Goal: Information Seeking & Learning: Learn about a topic

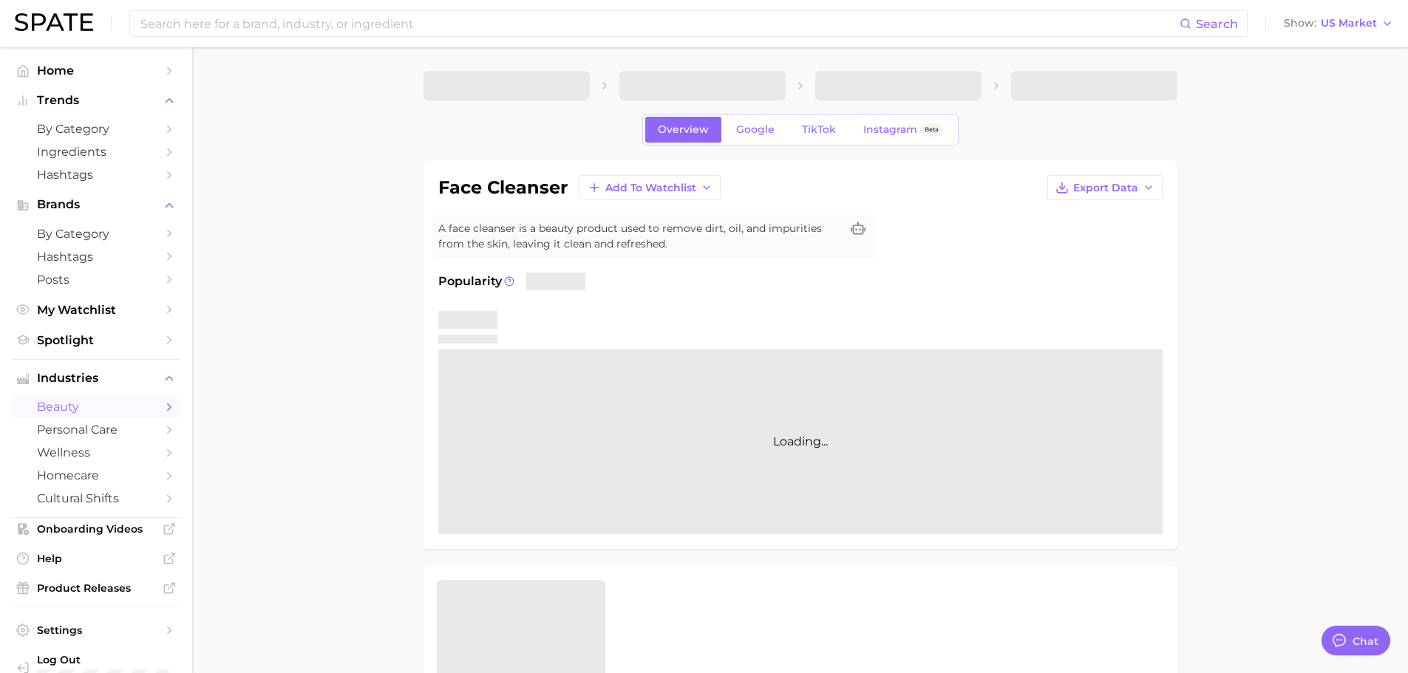
type textarea "x"
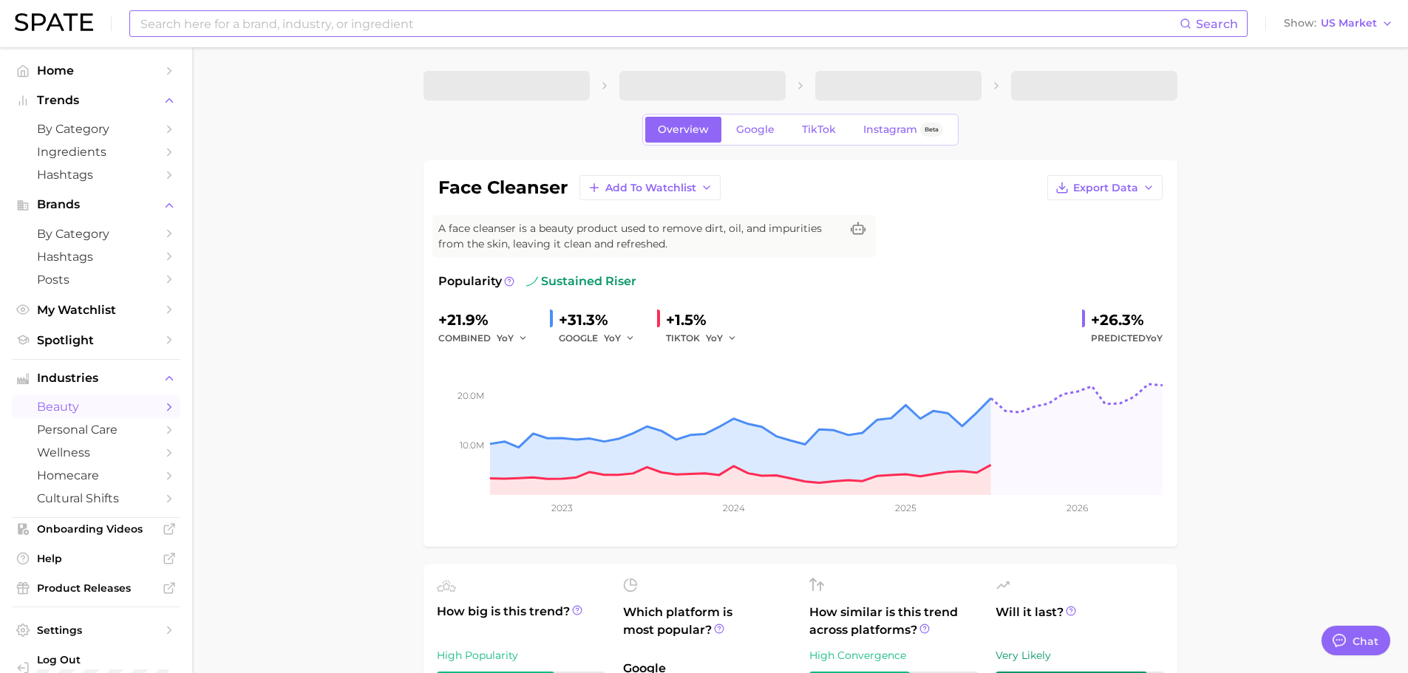
click at [242, 18] on input at bounding box center [659, 23] width 1040 height 25
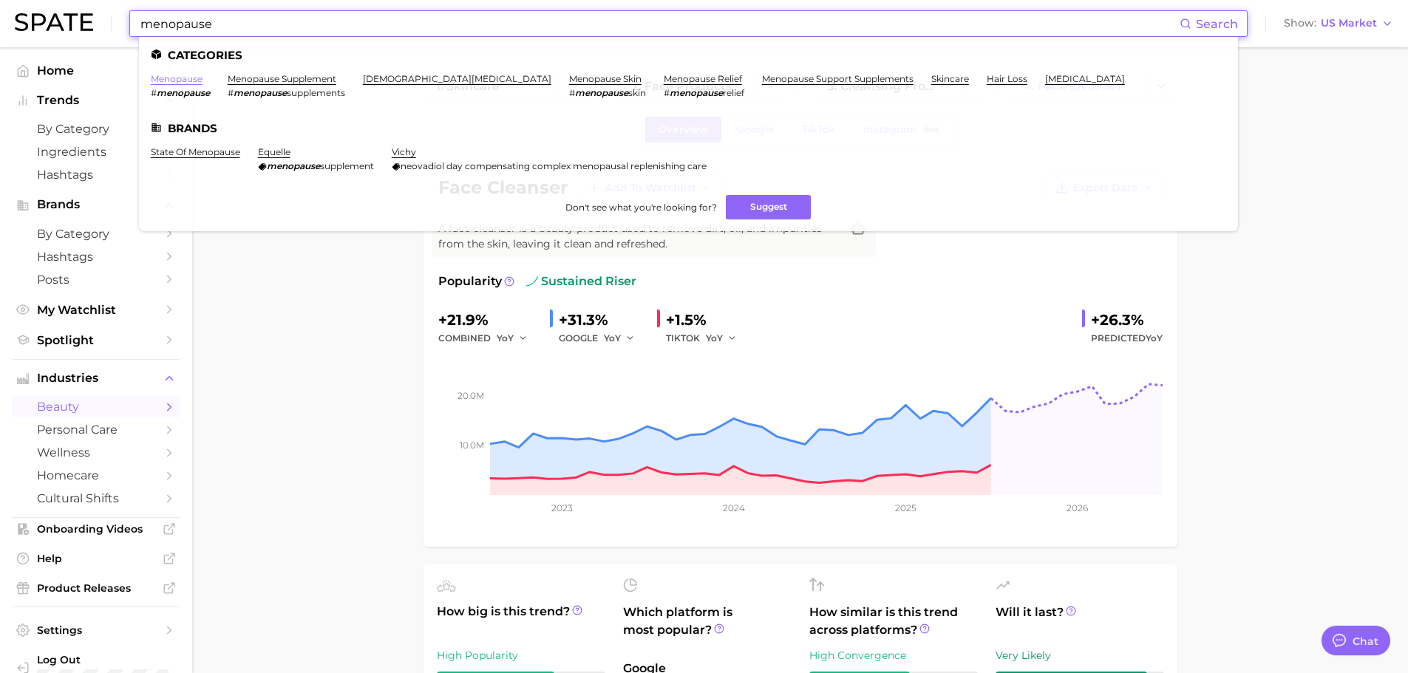
type input "menopause"
click at [191, 84] on link "menopause" at bounding box center [177, 78] width 52 height 11
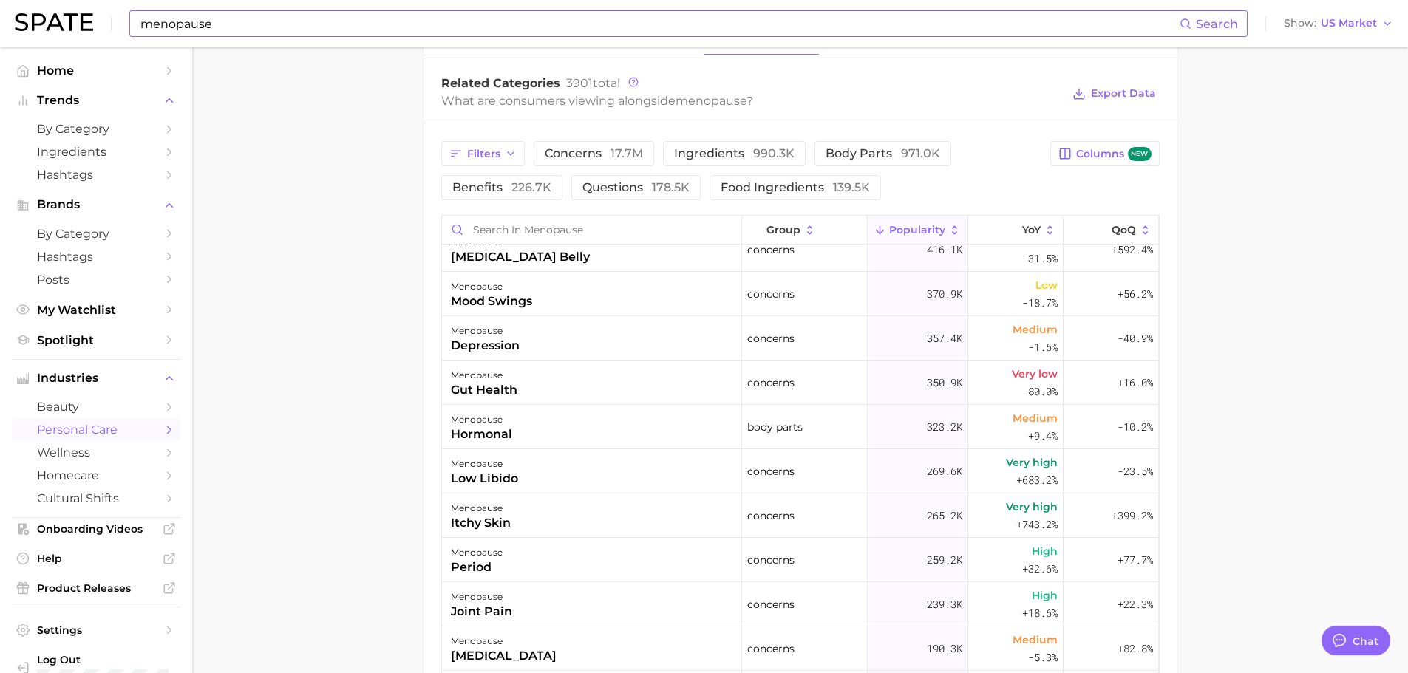
scroll to position [443, 0]
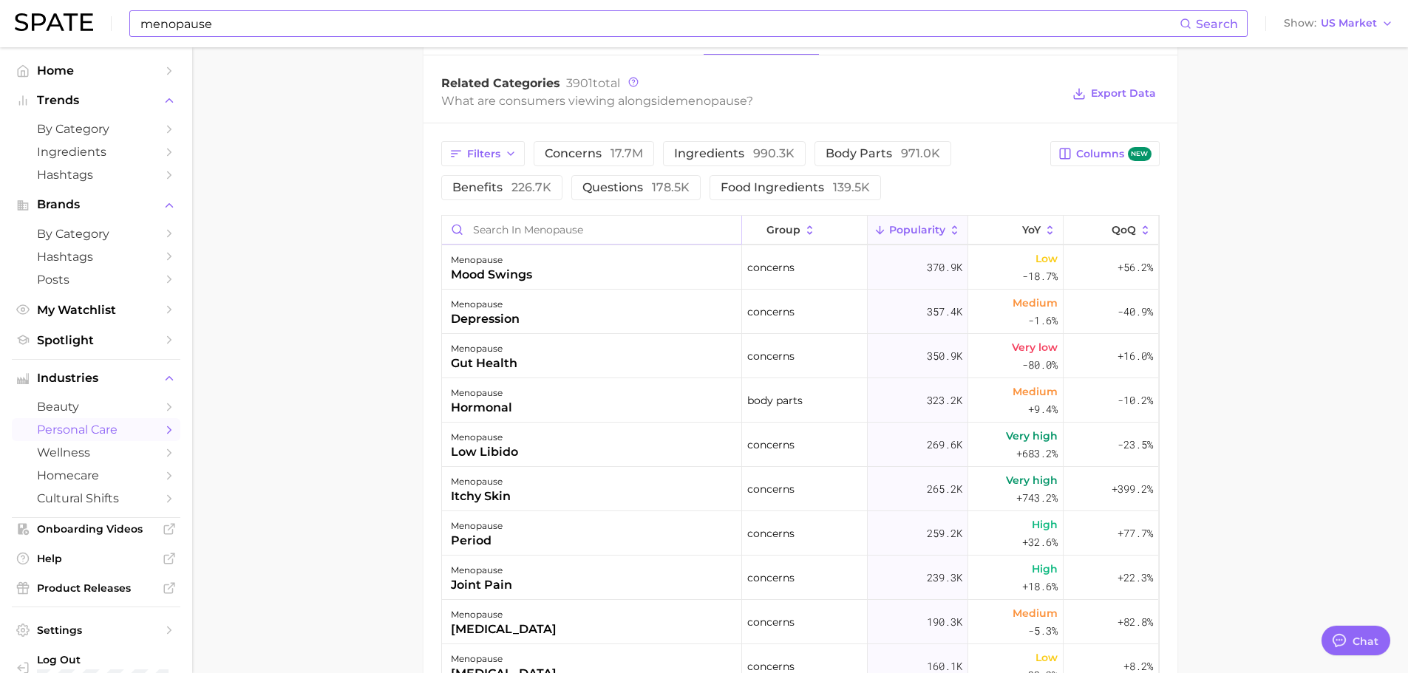
click at [517, 216] on input "Search in menopause" at bounding box center [591, 230] width 299 height 28
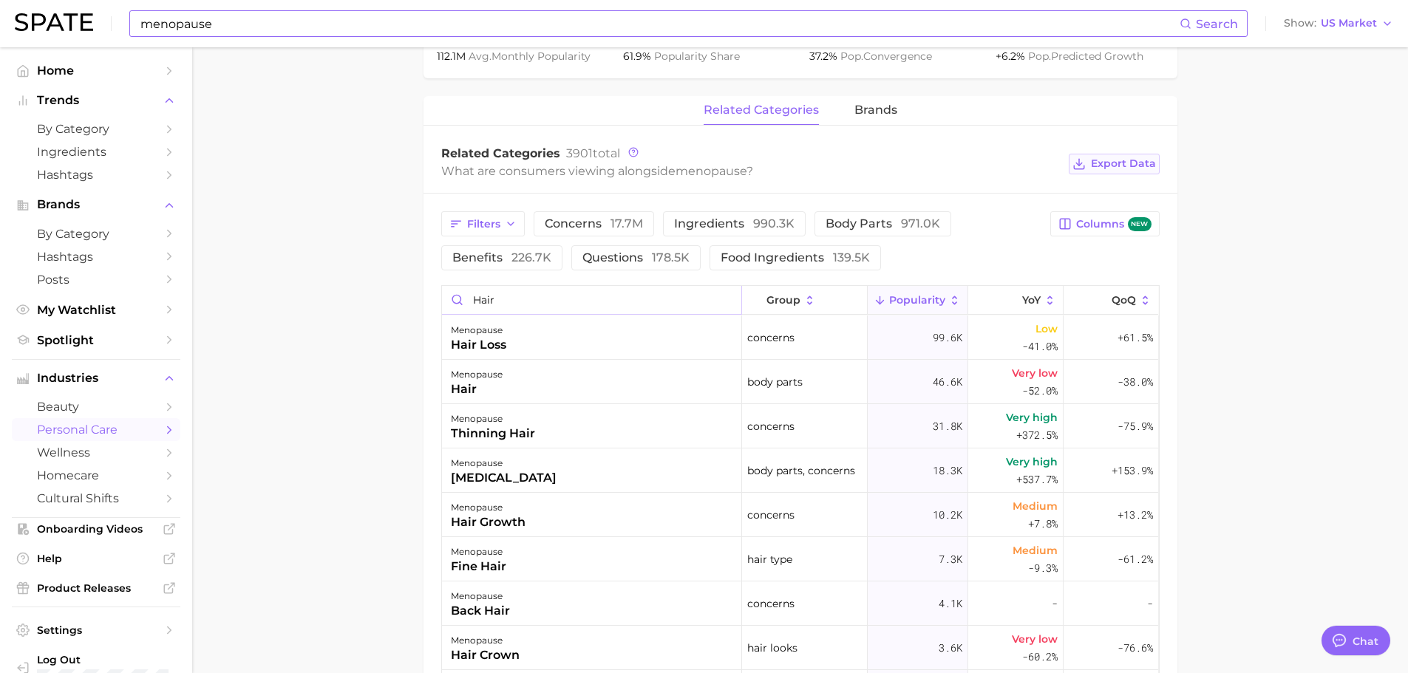
scroll to position [517, 0]
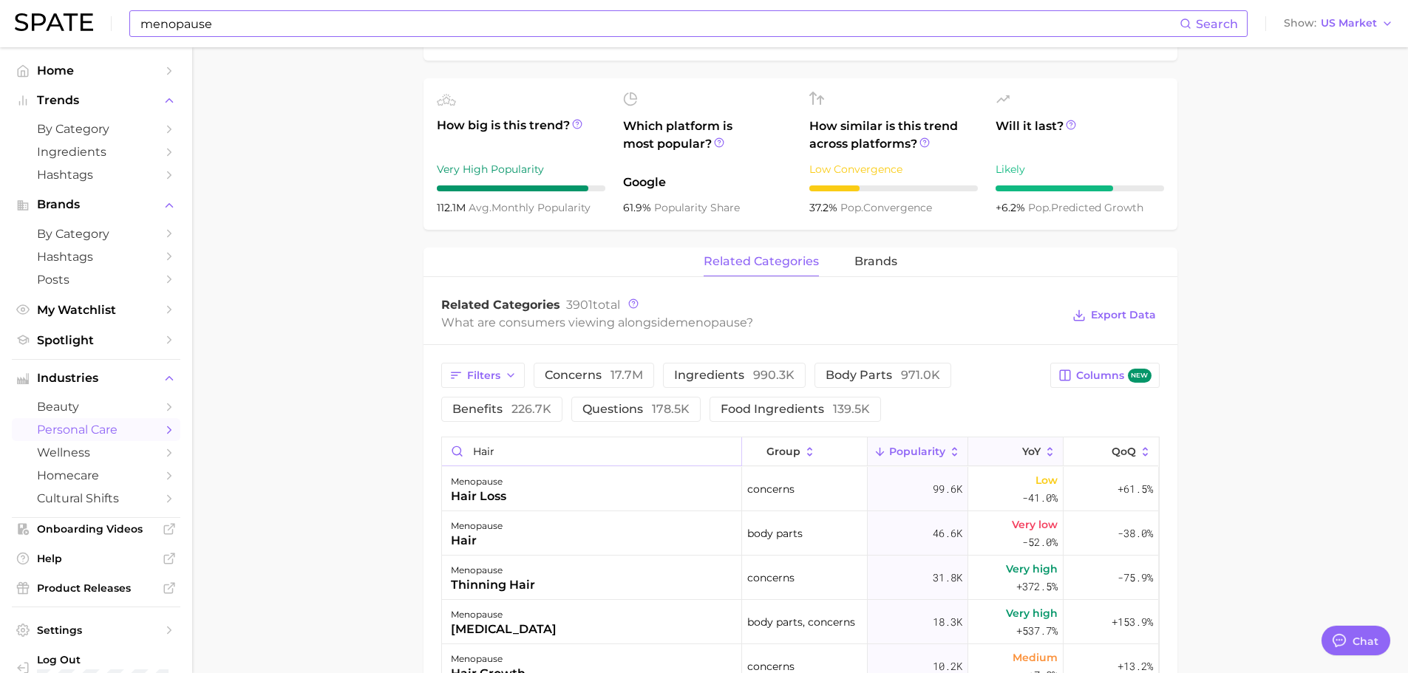
type input "hair"
click at [1035, 437] on button "YoY" at bounding box center [1015, 451] width 95 height 29
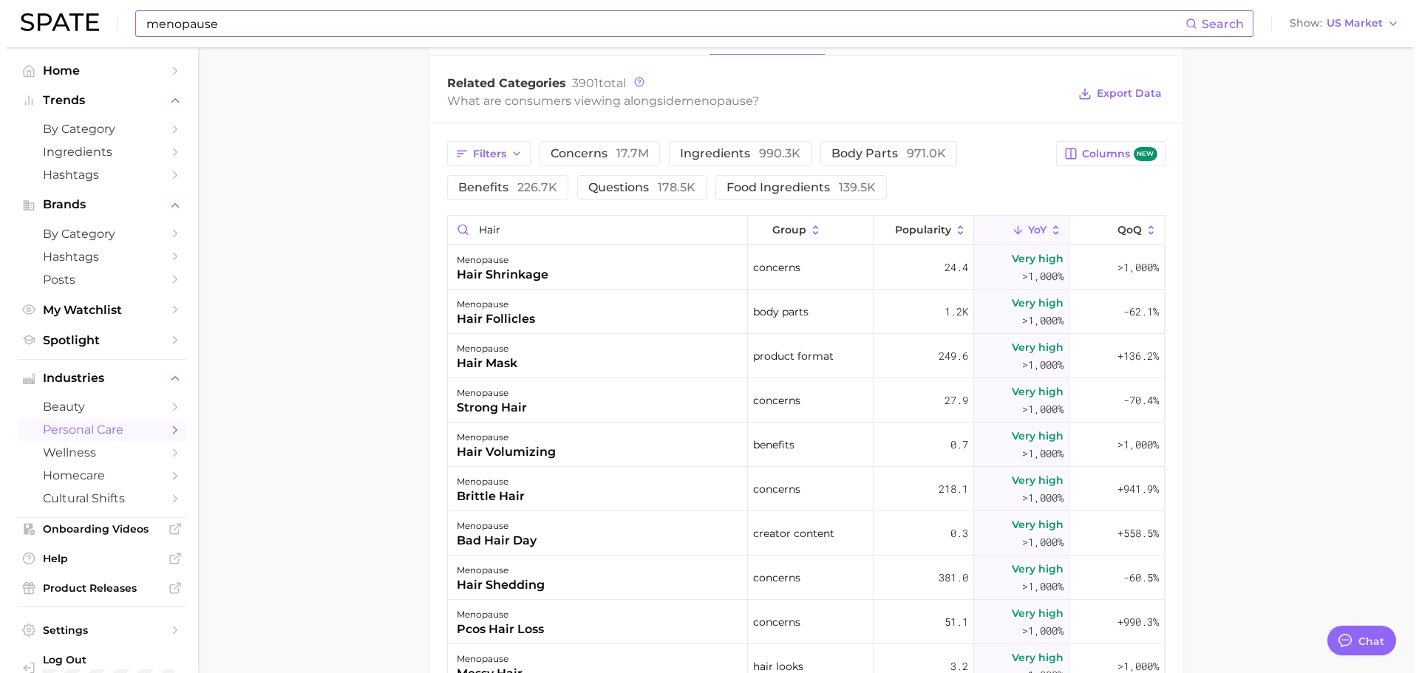
scroll to position [813, 0]
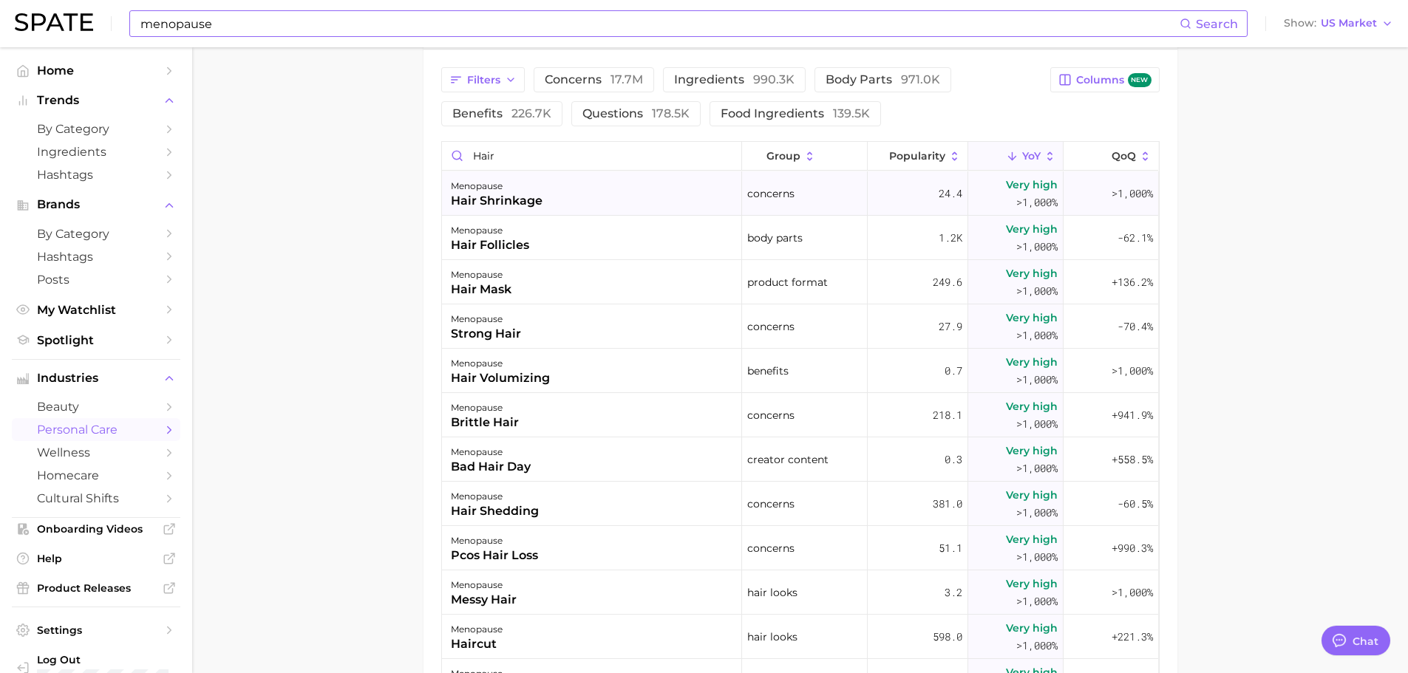
click at [561, 194] on div "menopause hair shrinkage" at bounding box center [592, 193] width 300 height 44
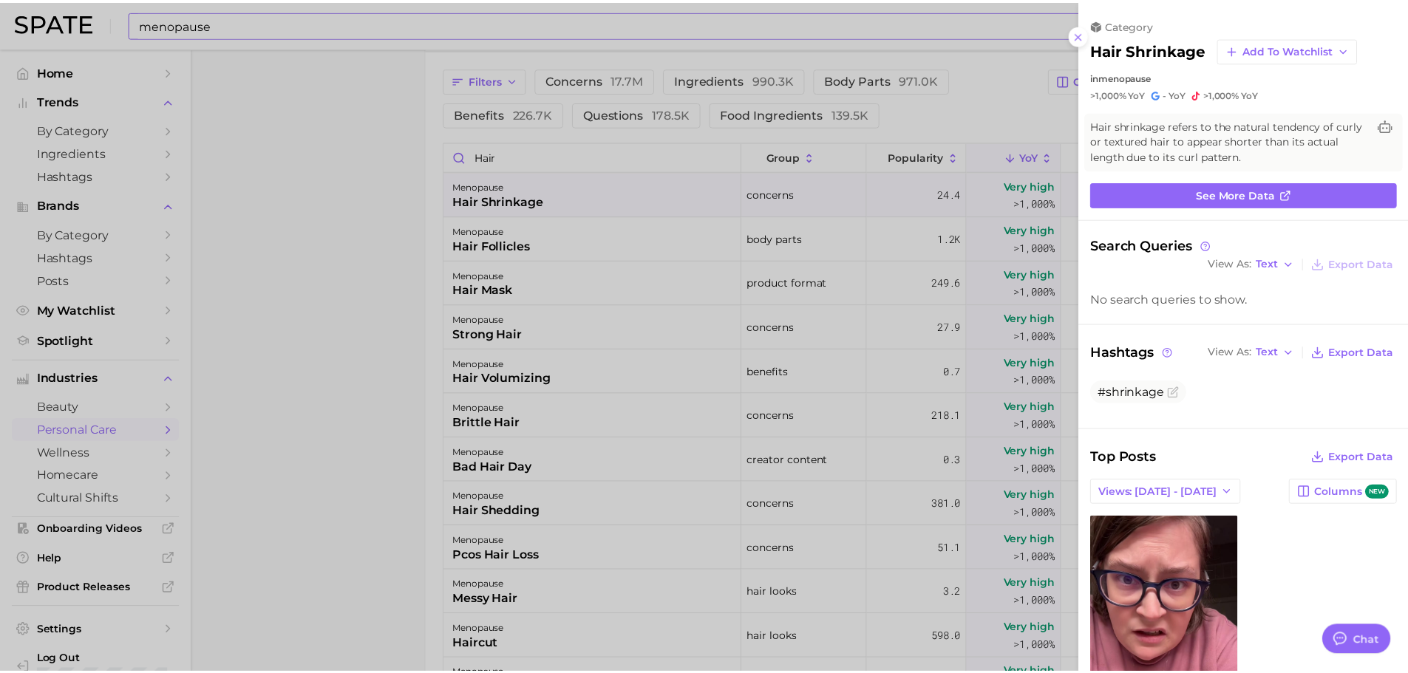
scroll to position [0, 0]
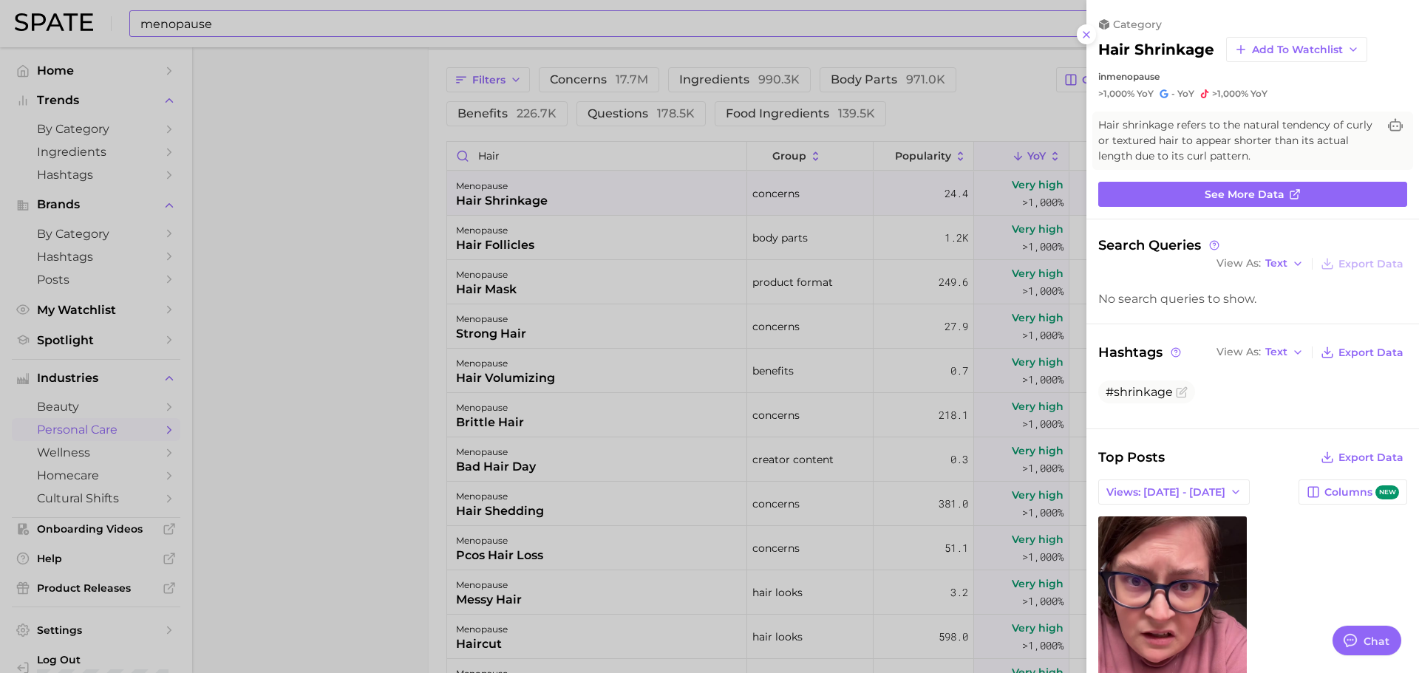
click at [424, 245] on div at bounding box center [709, 336] width 1419 height 673
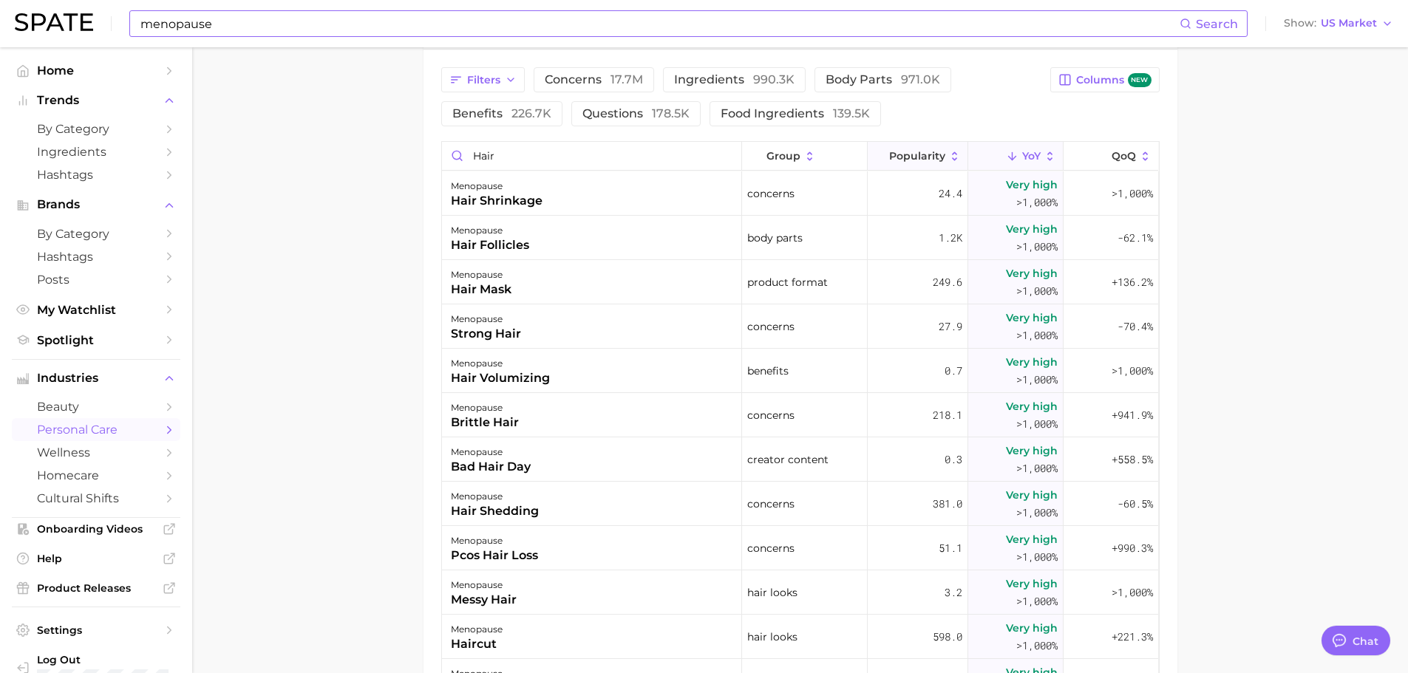
click at [948, 150] on icon at bounding box center [954, 156] width 13 height 13
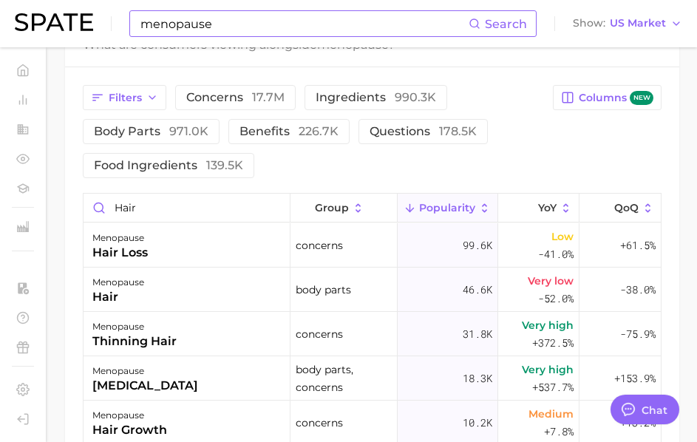
type textarea "x"
